Goal: Obtain resource: Download file/media

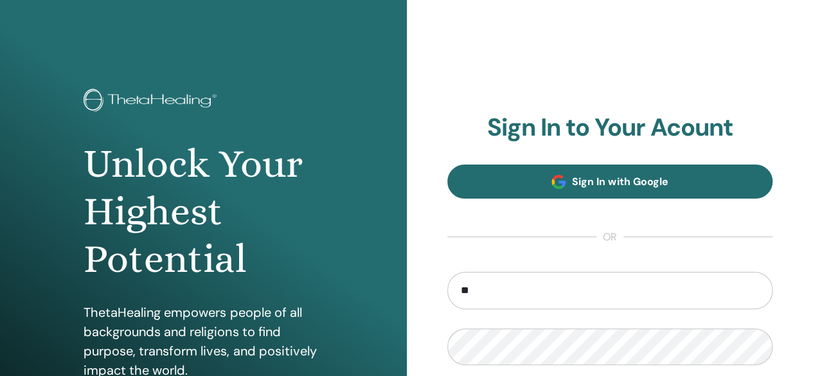
type input "**********"
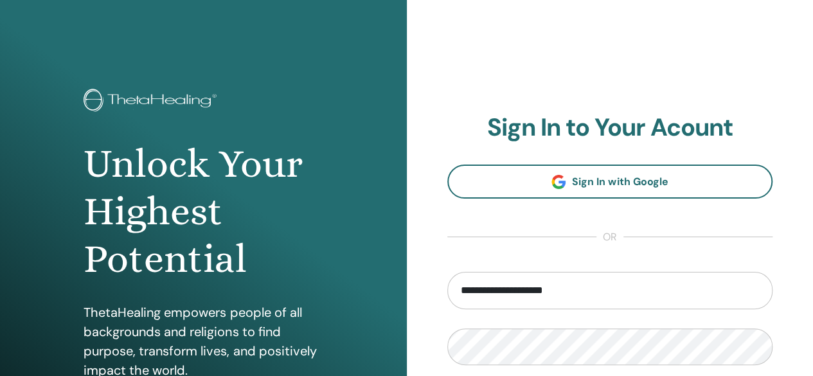
click at [498, 367] on form "**********" at bounding box center [610, 362] width 326 height 181
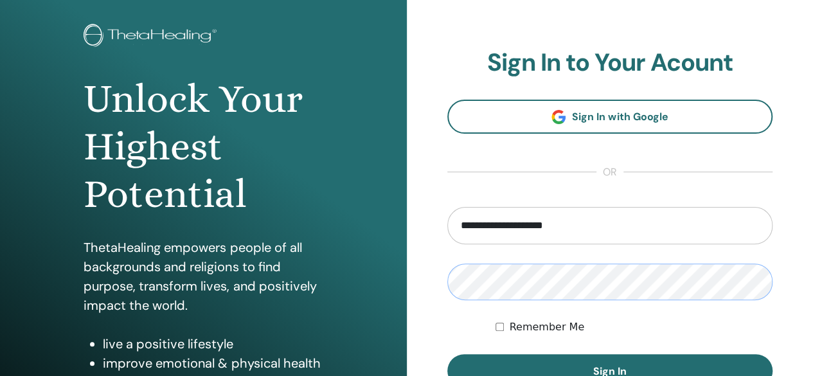
scroll to position [129, 0]
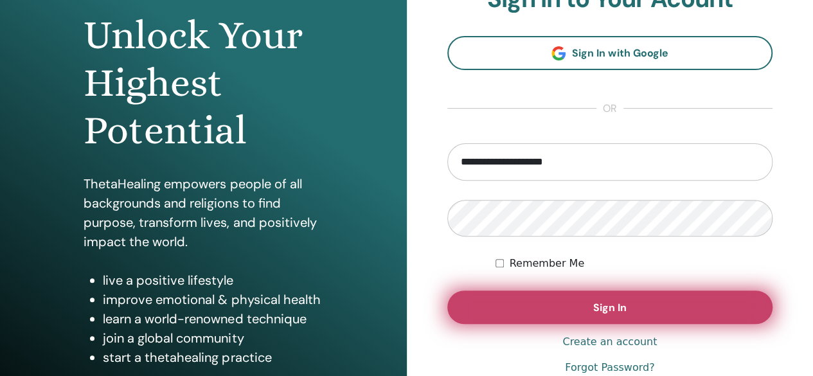
click at [533, 308] on button "Sign In" at bounding box center [610, 306] width 326 height 33
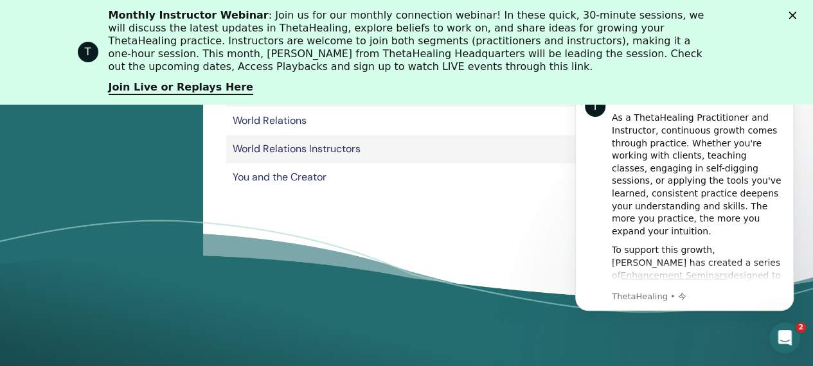
scroll to position [995, 0]
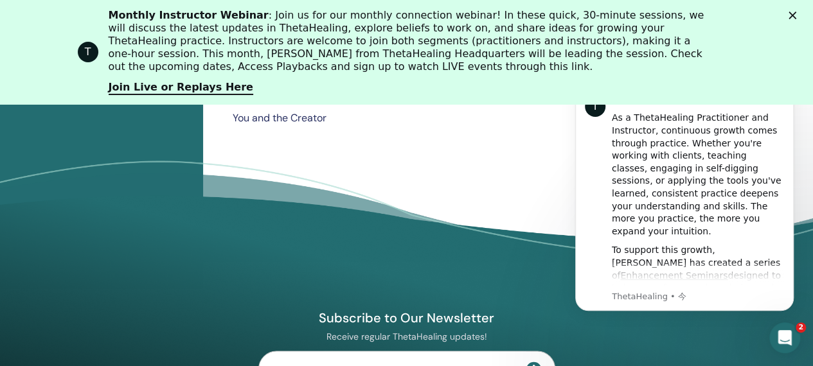
click at [308, 118] on td "You and the Creator" at bounding box center [399, 118] width 346 height 28
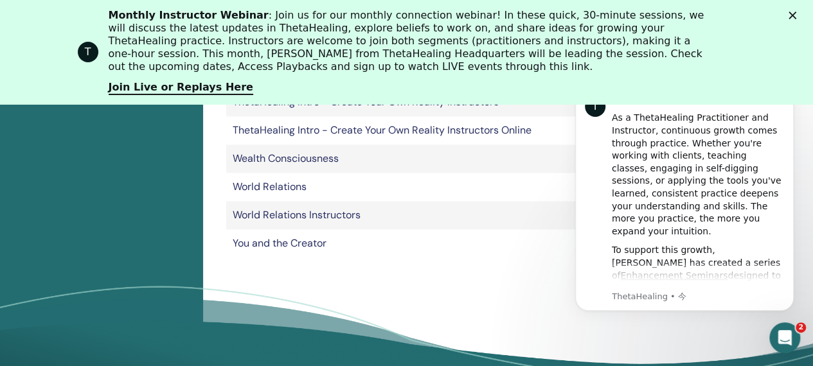
scroll to position [866, 0]
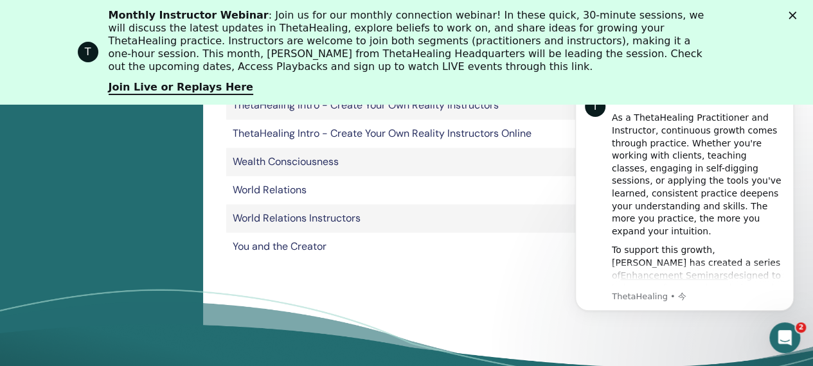
click at [796, 15] on icon "クローズ" at bounding box center [792, 16] width 8 height 8
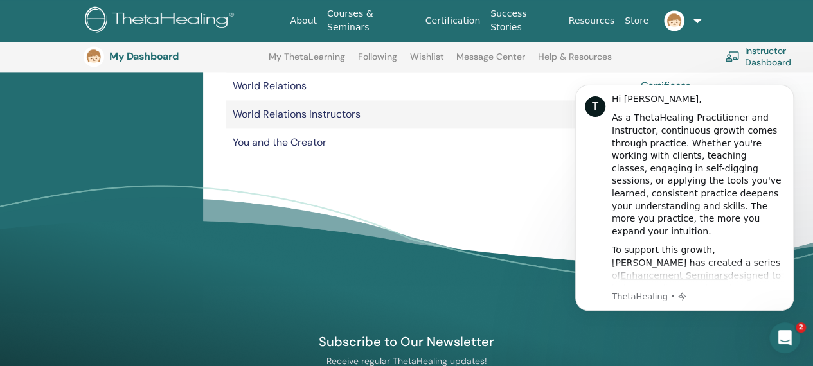
click at [525, 155] on td "You and the Creator" at bounding box center [399, 143] width 346 height 28
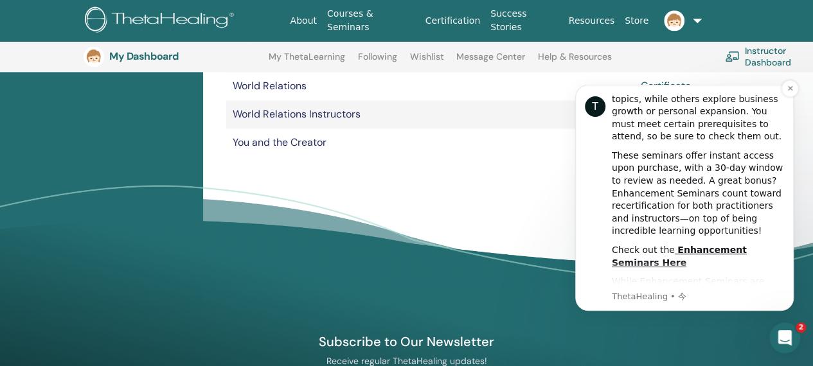
scroll to position [257, 0]
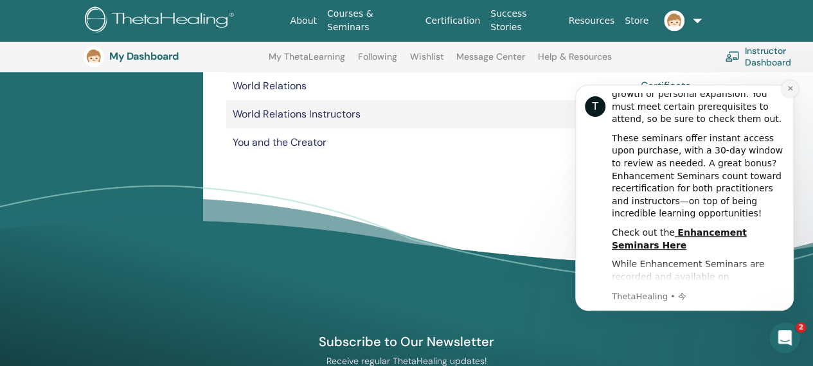
click at [790, 88] on icon "Dismiss notification" at bounding box center [789, 88] width 4 height 4
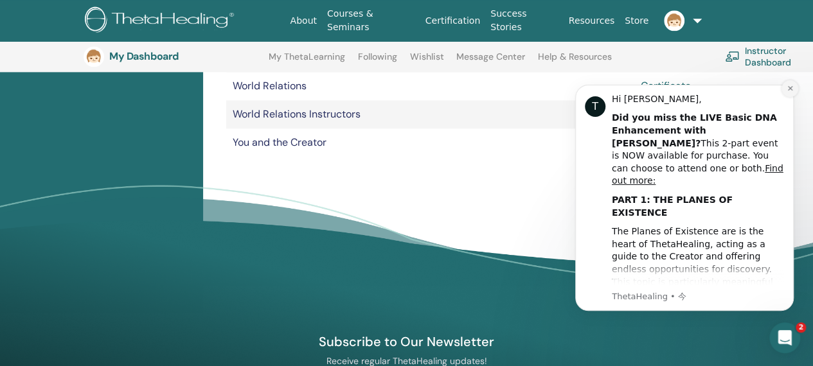
click at [785, 91] on button "Dismiss notification" at bounding box center [789, 88] width 17 height 17
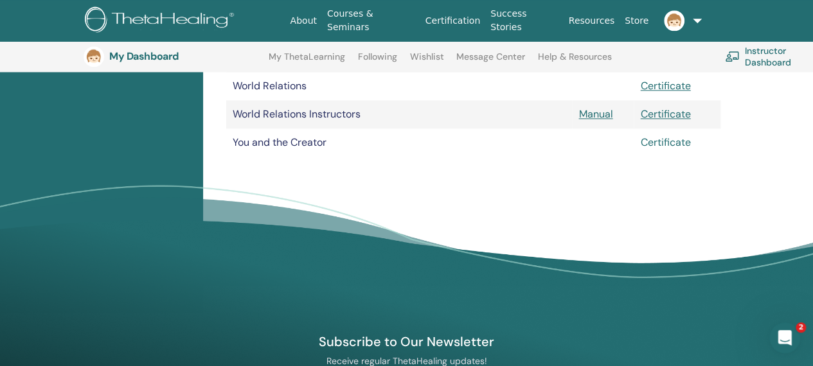
click at [662, 145] on link "Certificate" at bounding box center [665, 142] width 50 height 13
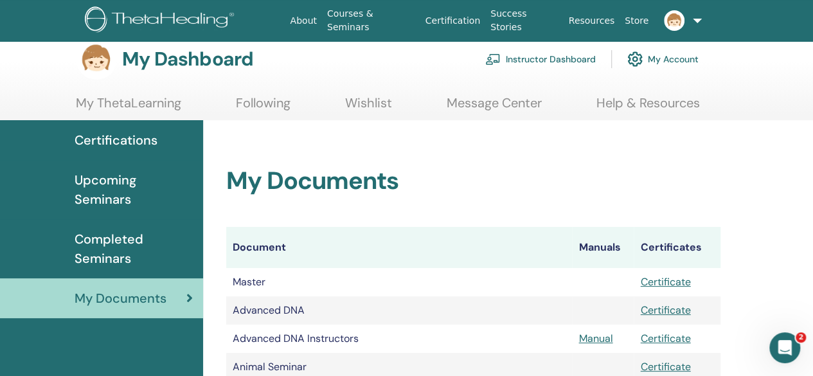
scroll to position [0, 0]
